Goal: Communication & Community: Answer question/provide support

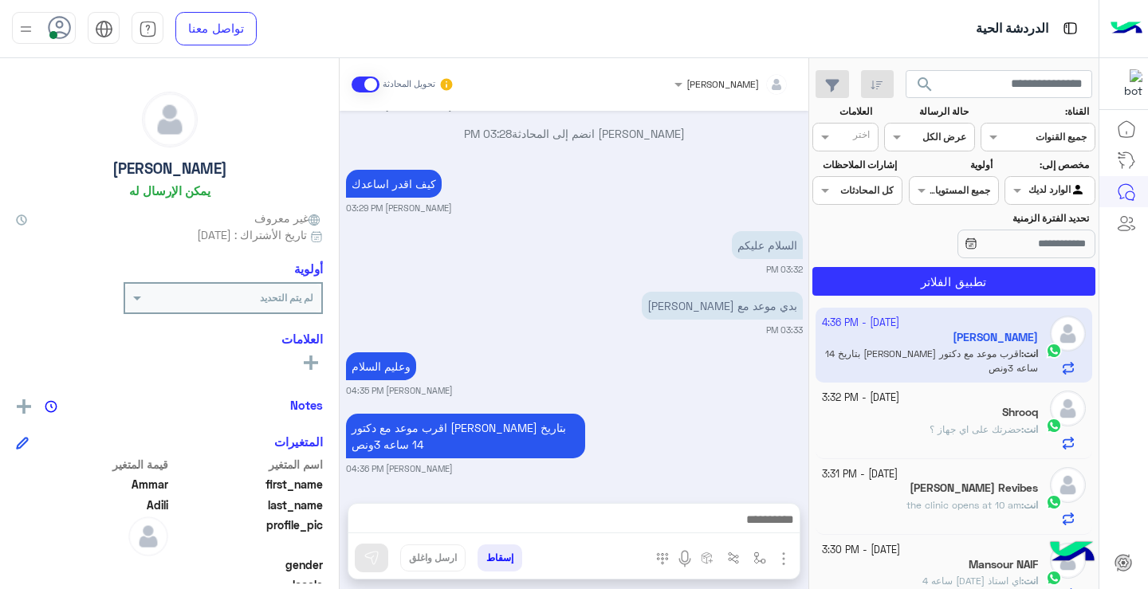
click at [943, 144] on div "عرض الكل" at bounding box center [945, 137] width 44 height 14
click at [935, 260] on b "غير مقروءة" at bounding box center [940, 258] width 53 height 14
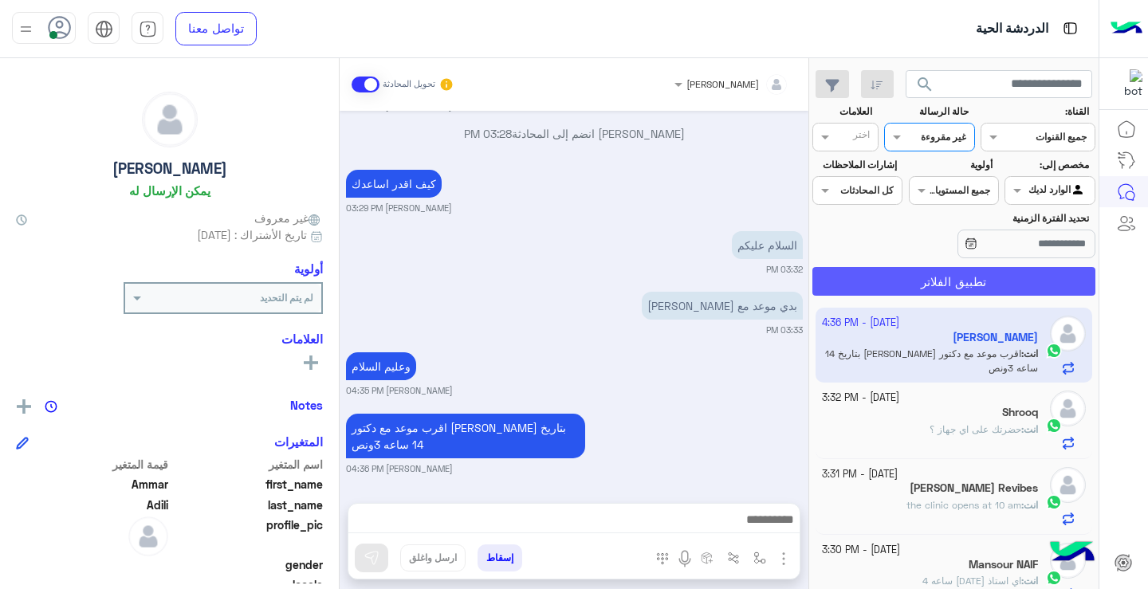
click at [957, 284] on button "تطبيق الفلاتر" at bounding box center [954, 281] width 283 height 29
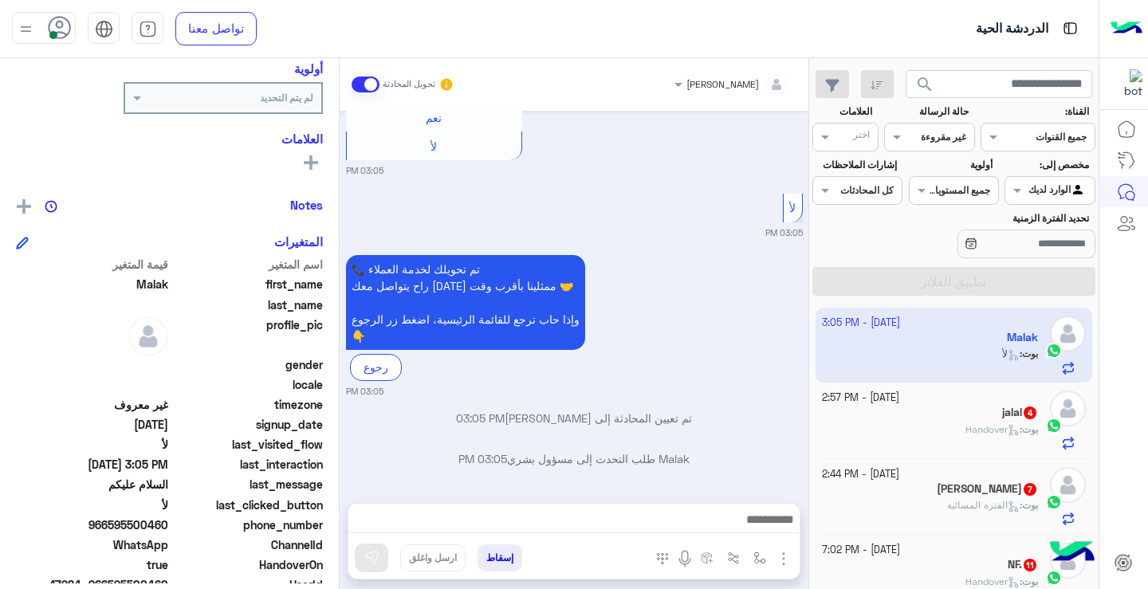
scroll to position [727, 0]
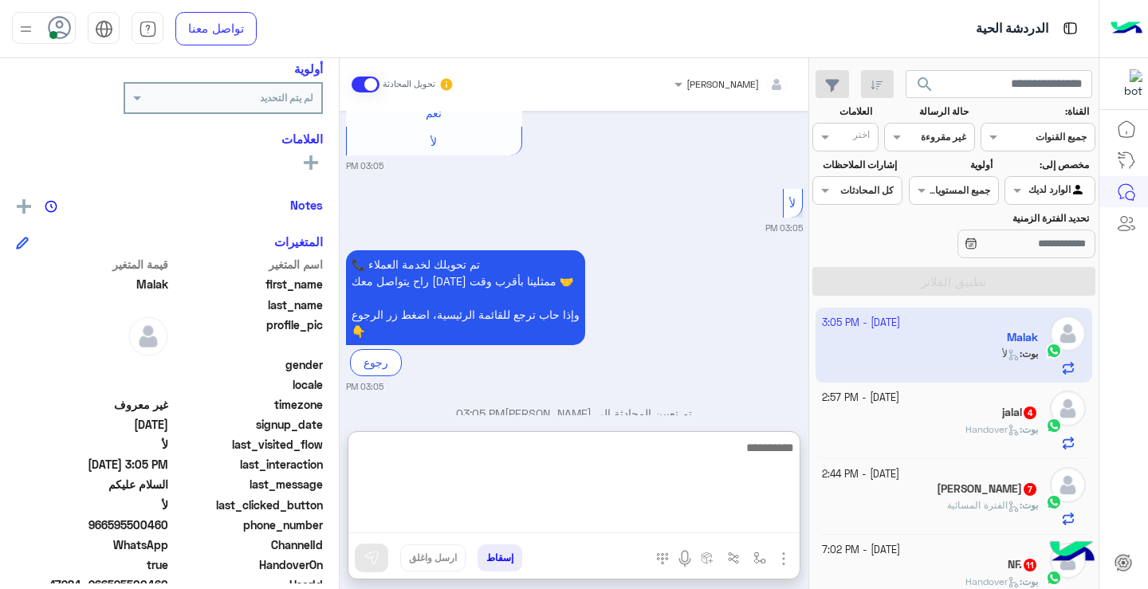
click at [706, 522] on textarea at bounding box center [573, 486] width 451 height 96
